Goal: Task Accomplishment & Management: Manage account settings

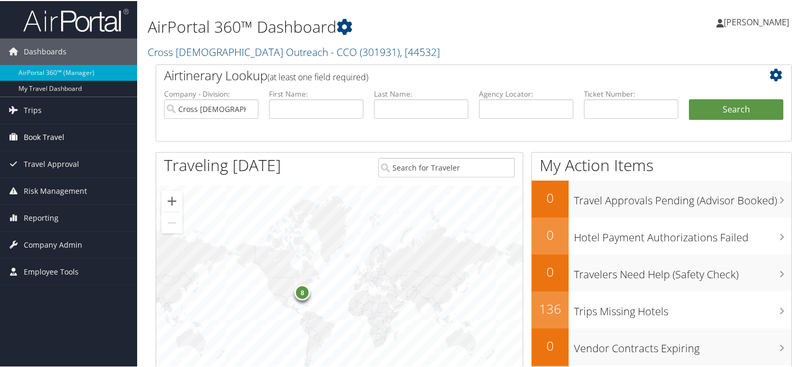
click at [61, 132] on span "Book Travel" at bounding box center [44, 136] width 41 height 26
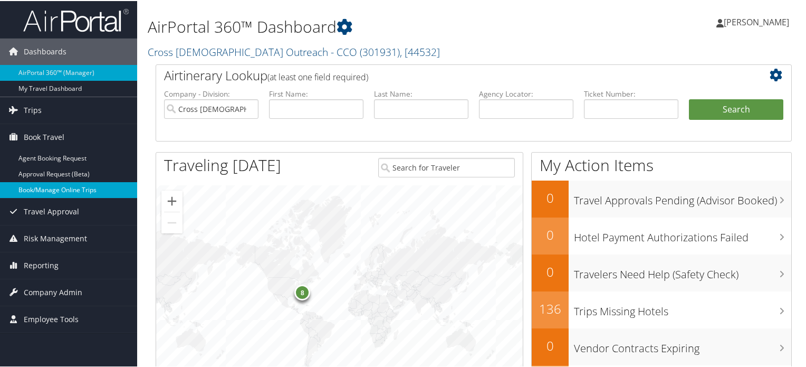
click at [44, 188] on link "Book/Manage Online Trips" at bounding box center [68, 189] width 137 height 16
click at [51, 286] on span "Company Admin" at bounding box center [53, 291] width 59 height 26
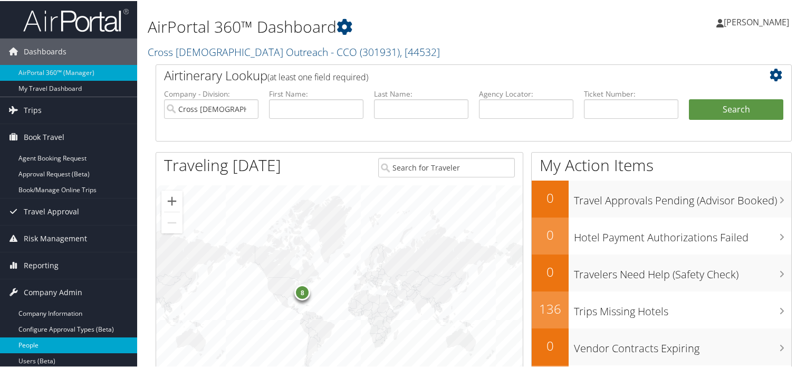
click at [40, 348] on link "People" at bounding box center [68, 344] width 137 height 16
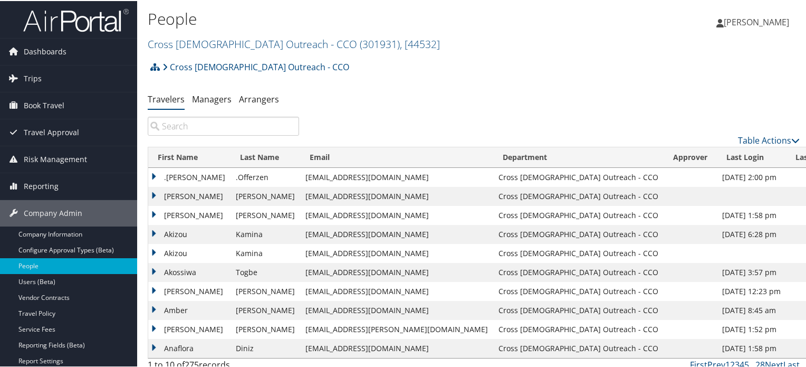
click at [184, 138] on div "Table Actions" at bounding box center [474, 131] width 668 height 30
click at [177, 129] on input "search" at bounding box center [223, 125] width 151 height 19
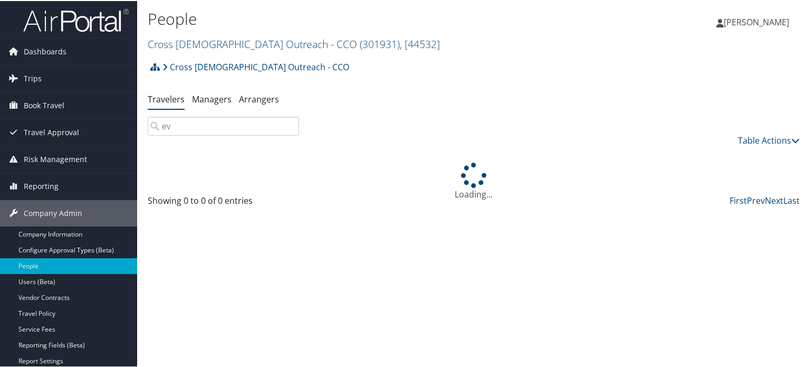
type input "e"
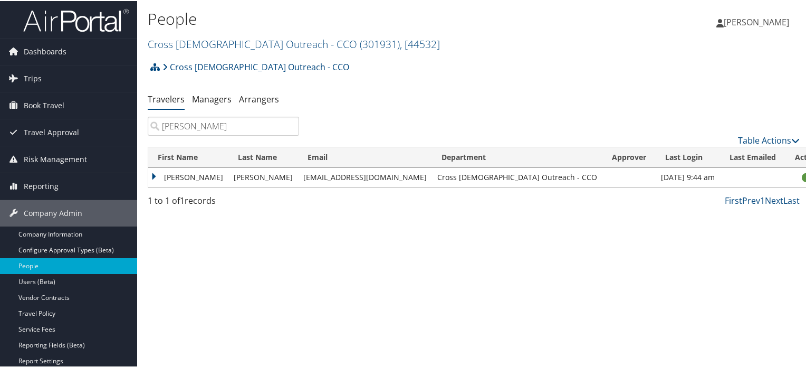
type input "scott"
